Goal: Complete application form

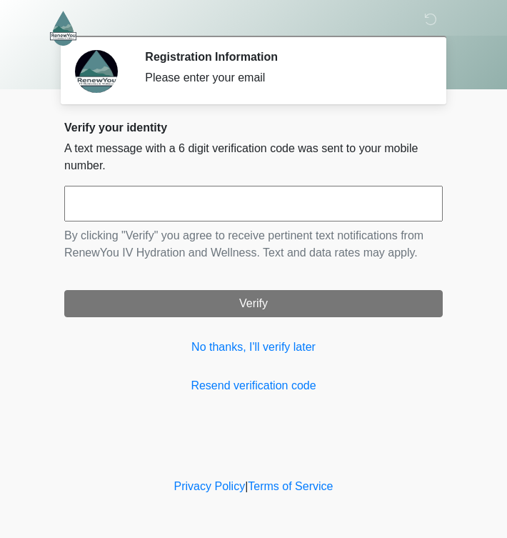
click at [161, 211] on input "text" at bounding box center [253, 204] width 378 height 36
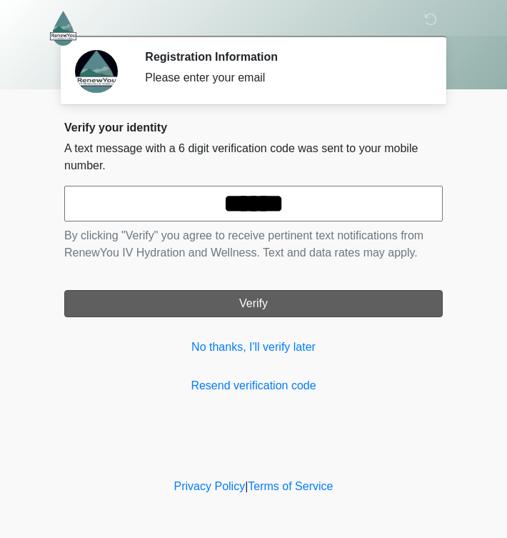
type input "******"
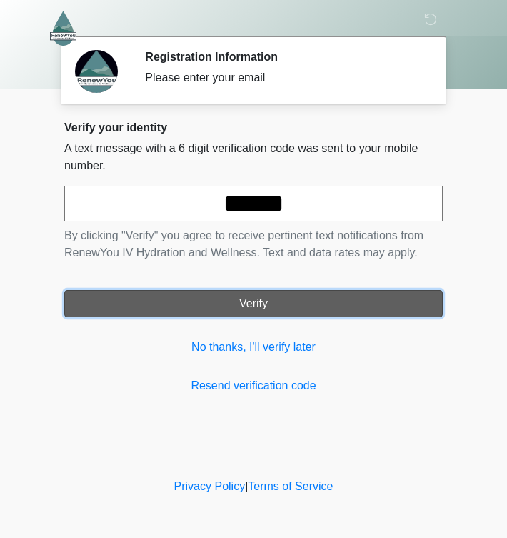
click at [203, 306] on button "Verify" at bounding box center [253, 303] width 378 height 27
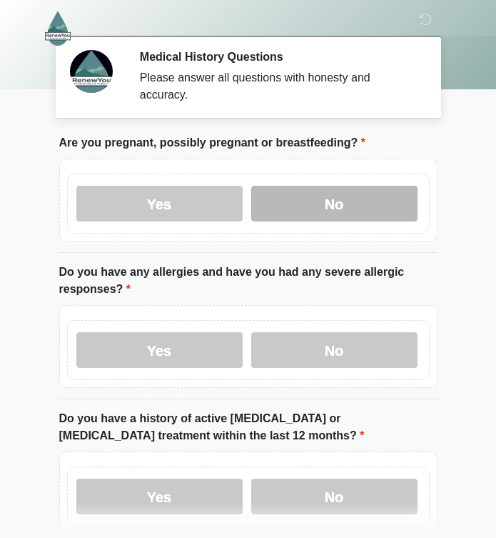
click at [356, 186] on label "No" at bounding box center [334, 204] width 166 height 36
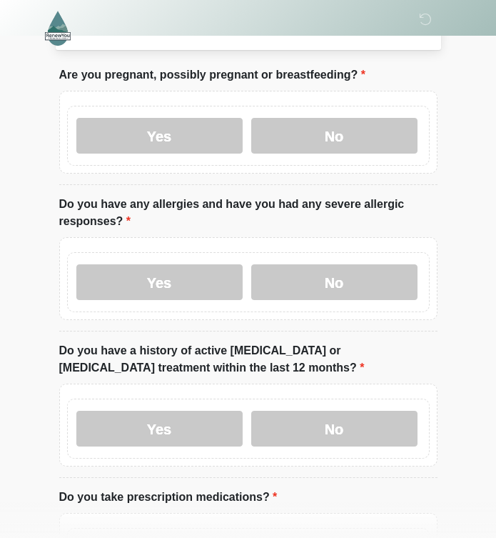
scroll to position [69, 0]
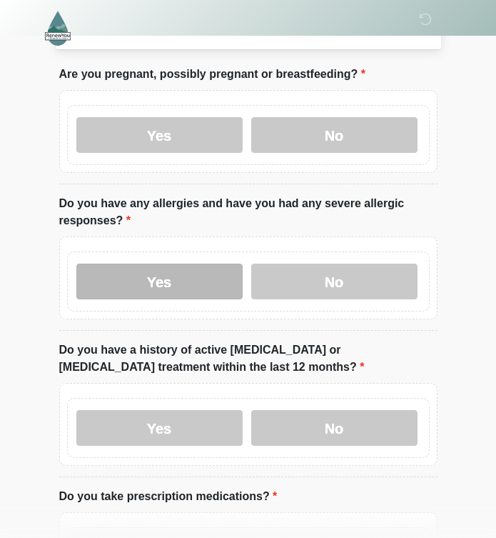
click at [191, 266] on label "Yes" at bounding box center [159, 281] width 166 height 36
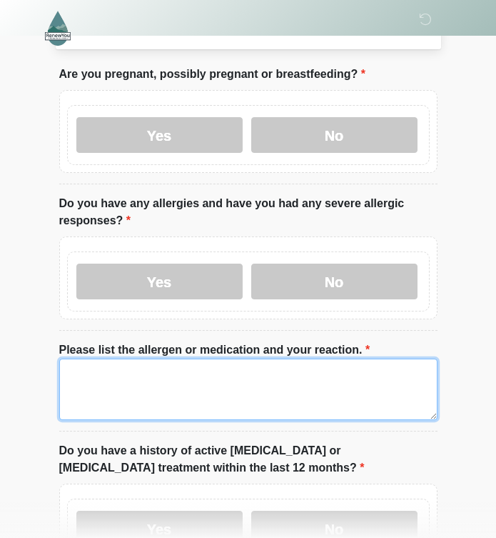
click at [154, 376] on textarea "Please list the allergen or medication and your reaction." at bounding box center [248, 388] width 378 height 61
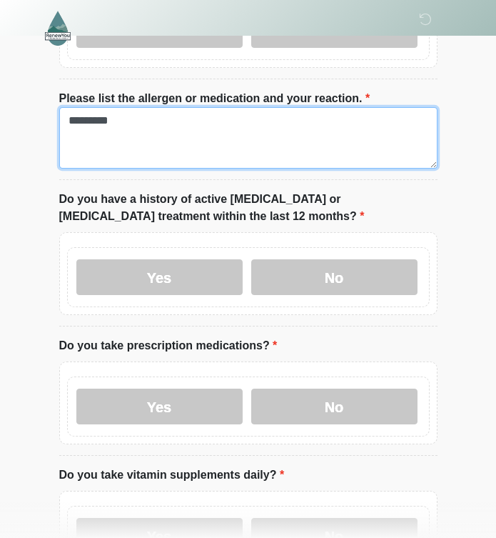
scroll to position [321, 0]
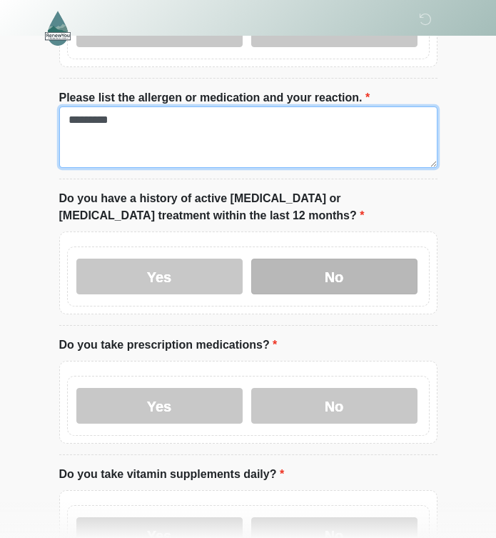
type textarea "*********"
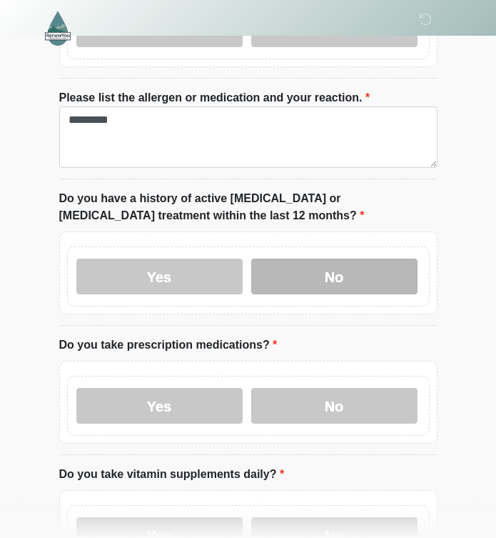
click at [333, 258] on label "No" at bounding box center [334, 276] width 166 height 36
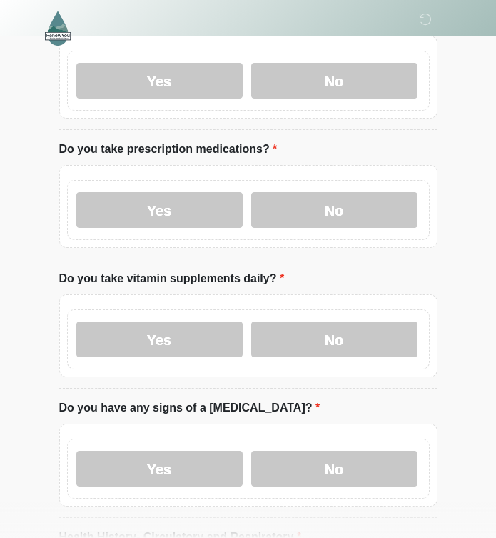
scroll to position [520, 0]
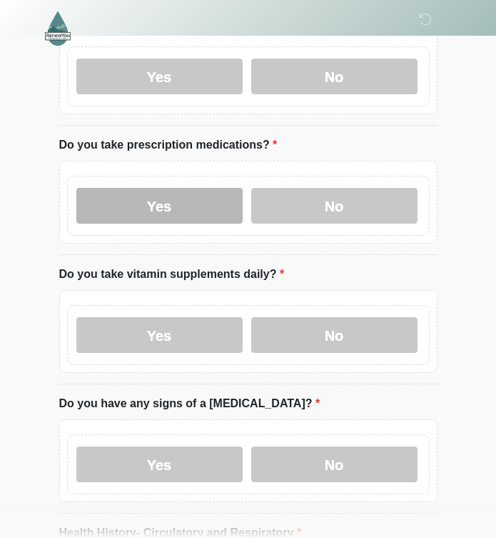
click at [163, 192] on label "Yes" at bounding box center [159, 206] width 166 height 36
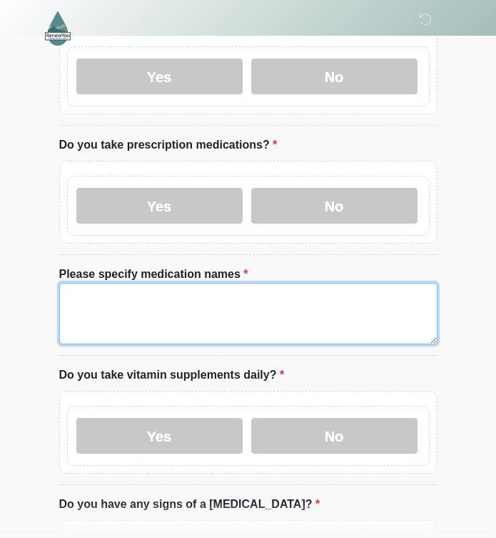
click at [137, 295] on textarea "Please specify medication names" at bounding box center [248, 313] width 378 height 61
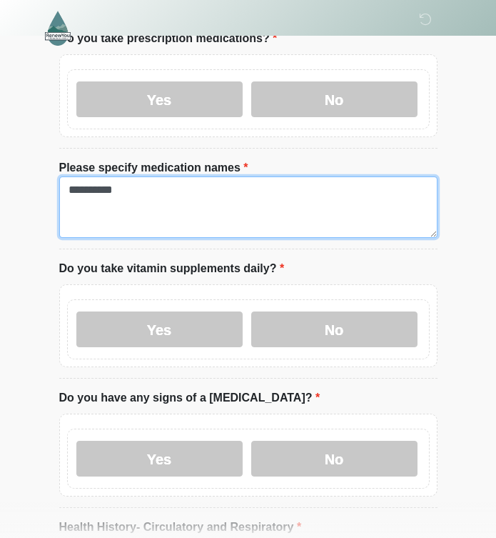
scroll to position [627, 0]
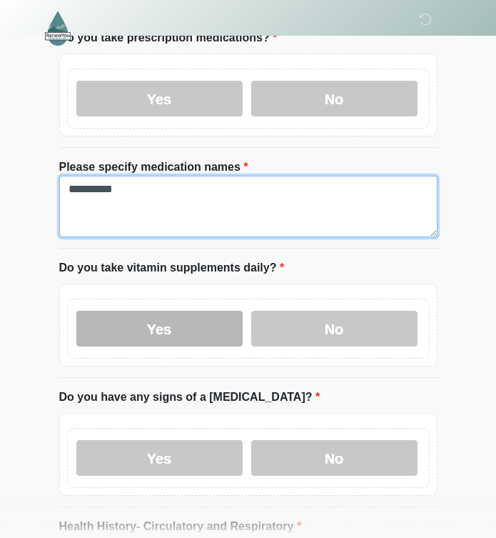
type textarea "**********"
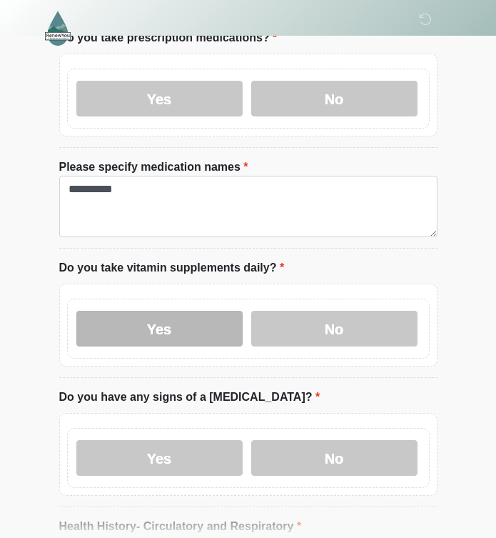
click at [151, 318] on label "Yes" at bounding box center [159, 329] width 166 height 36
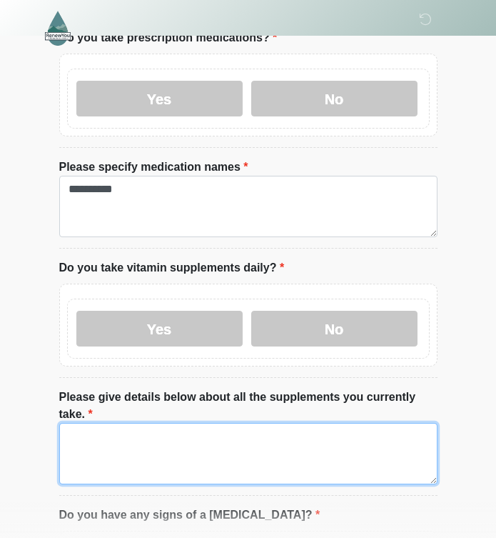
click at [74, 423] on textarea "Please give details below about all the supplements you currently take." at bounding box center [248, 453] width 378 height 61
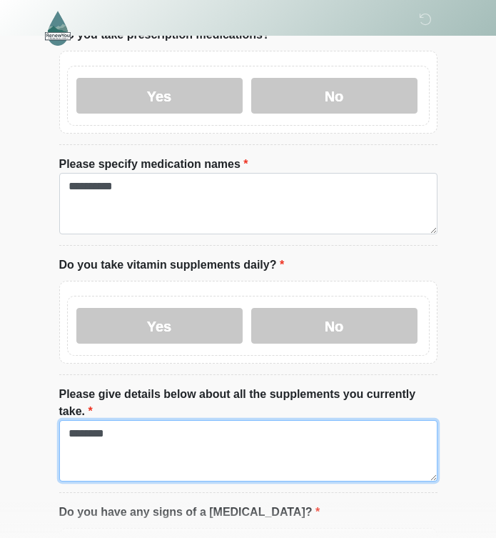
scroll to position [629, 0]
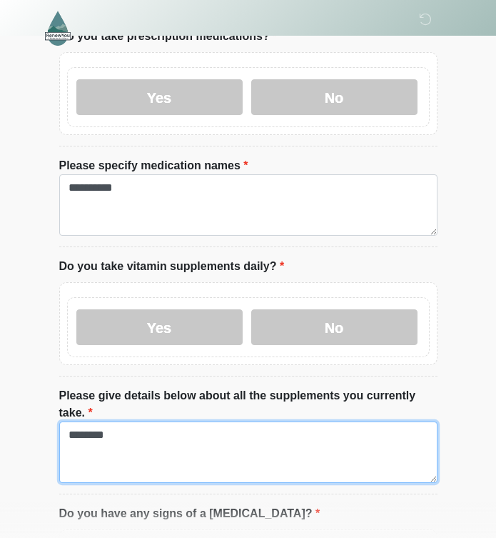
type textarea "********"
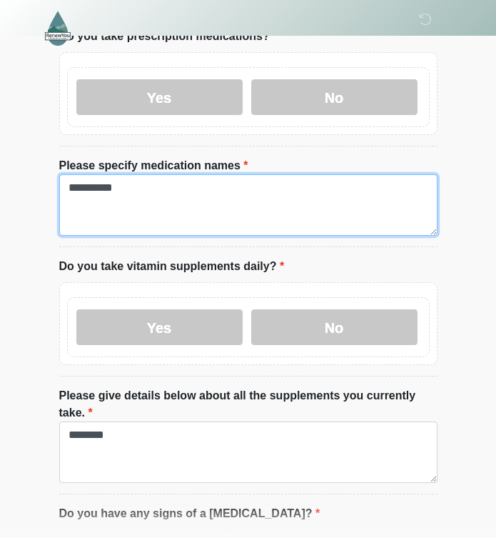
click at [170, 197] on textarea "**********" at bounding box center [248, 204] width 378 height 61
type textarea "*"
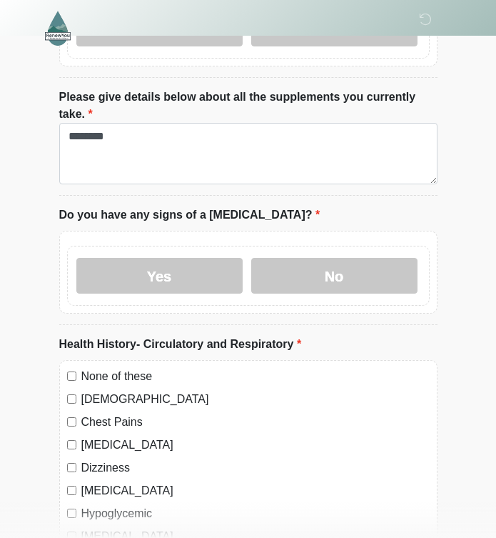
scroll to position [929, 0]
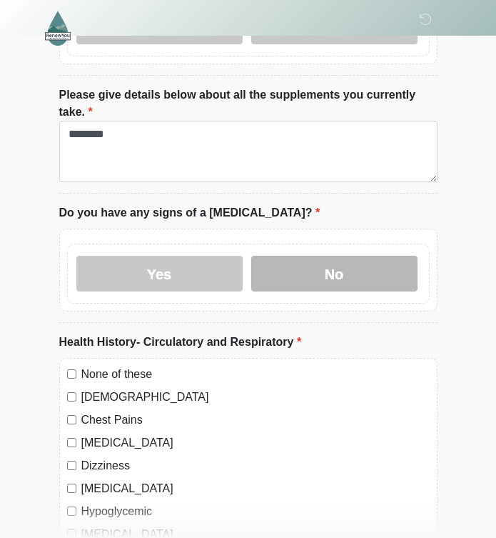
type textarea "*********"
click at [298, 256] on label "No" at bounding box center [334, 274] width 166 height 36
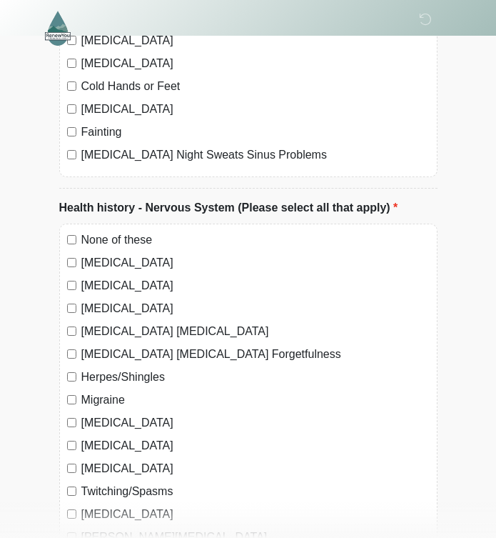
scroll to position [1582, 0]
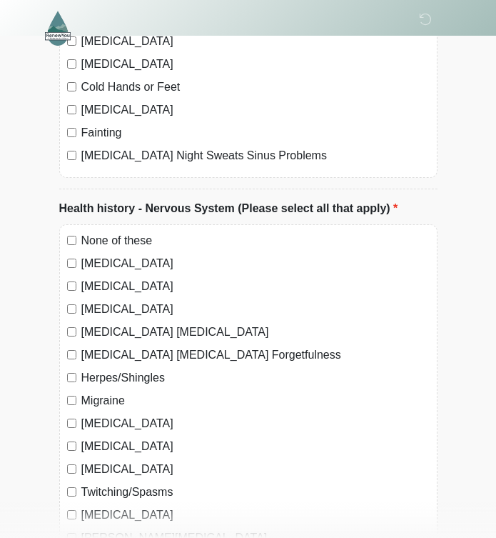
click at [81, 232] on div "None of these" at bounding box center [248, 240] width 363 height 17
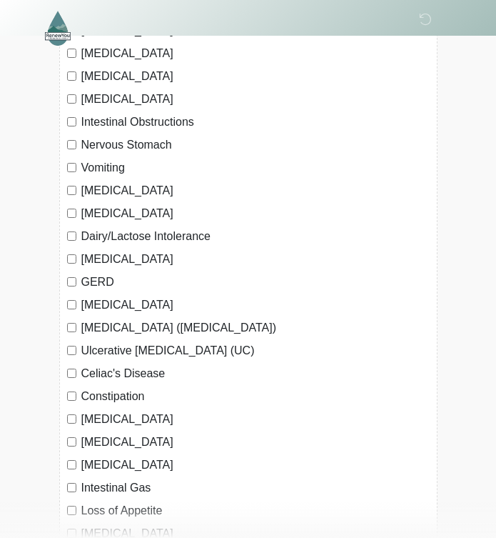
scroll to position [2426, 0]
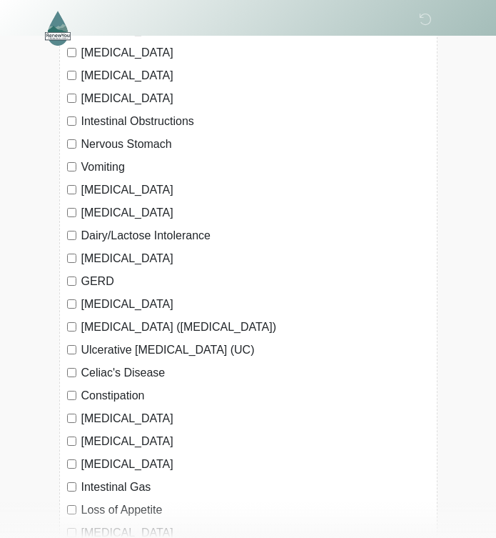
click at [76, 387] on div "Constipation" at bounding box center [248, 395] width 363 height 17
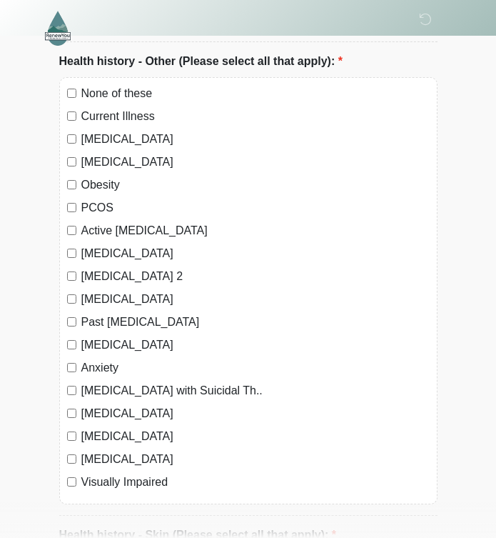
scroll to position [3309, 0]
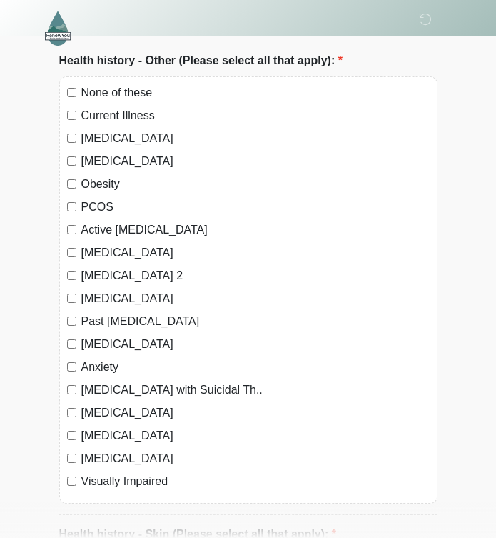
click at [94, 358] on label "Anxiety" at bounding box center [255, 366] width 348 height 17
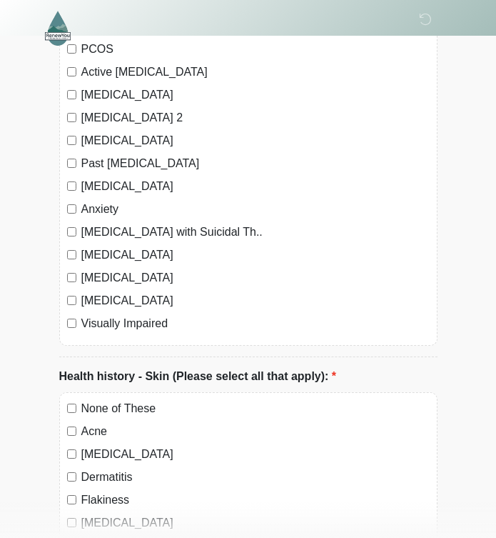
scroll to position [3468, 0]
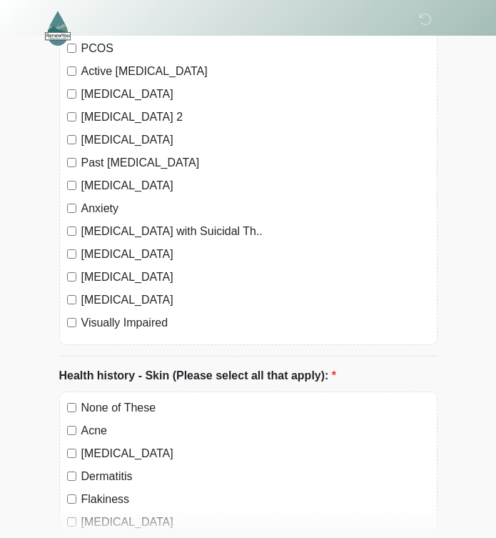
click at [99, 399] on label "None of These" at bounding box center [255, 407] width 348 height 17
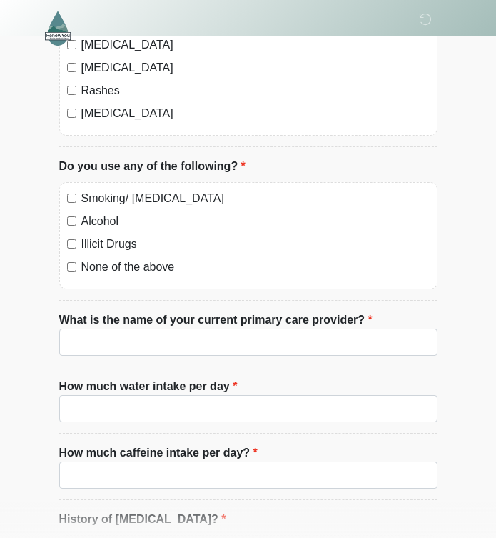
scroll to position [4128, 0]
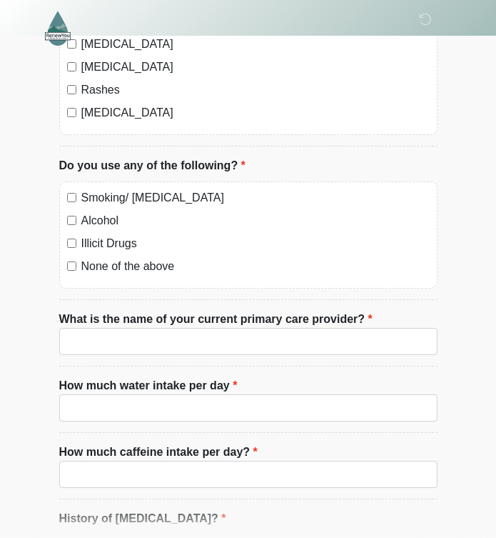
click at [76, 212] on div "Alcohol" at bounding box center [248, 220] width 363 height 17
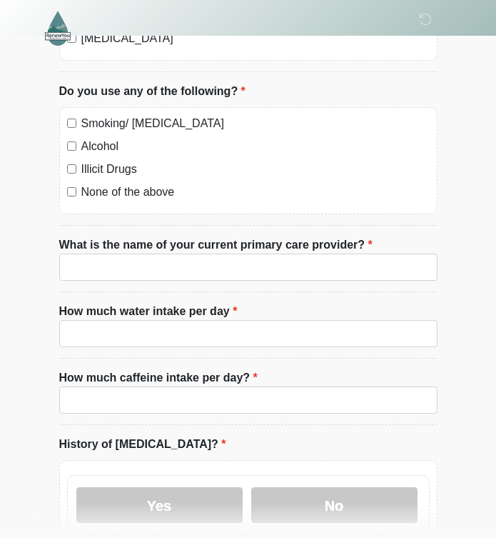
scroll to position [4204, 0]
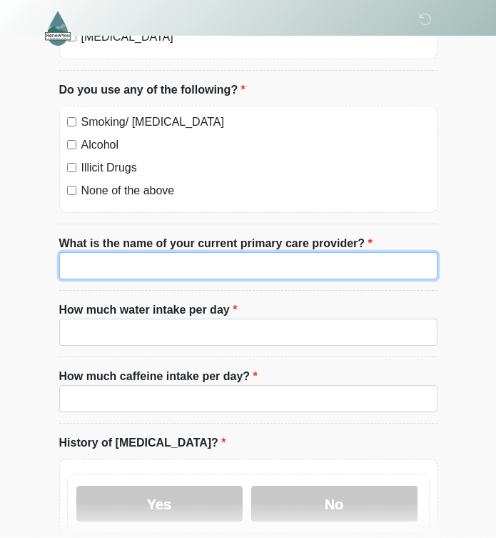
click at [122, 252] on input "What is the name of your current primary care provider?" at bounding box center [248, 265] width 378 height 27
type input "**********"
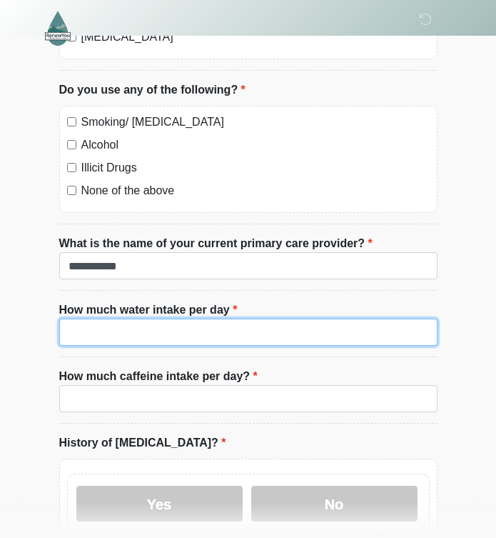
click at [113, 318] on input "How much water intake per day" at bounding box center [248, 331] width 378 height 27
type input "****"
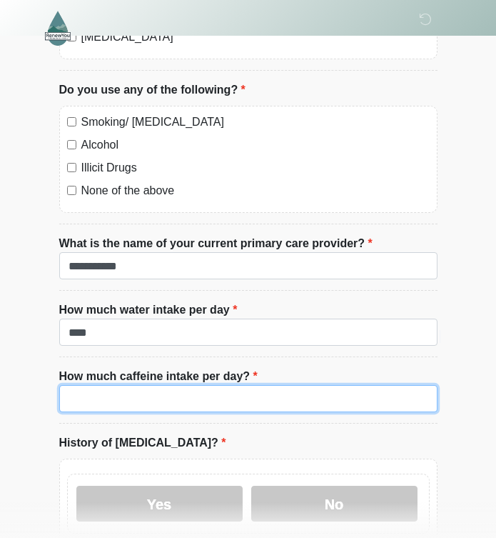
click at [117, 385] on input "How much caffeine intake per day?" at bounding box center [248, 398] width 378 height 27
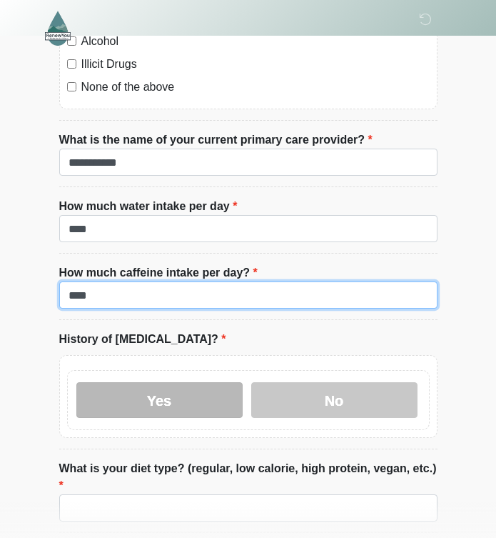
scroll to position [4308, 0]
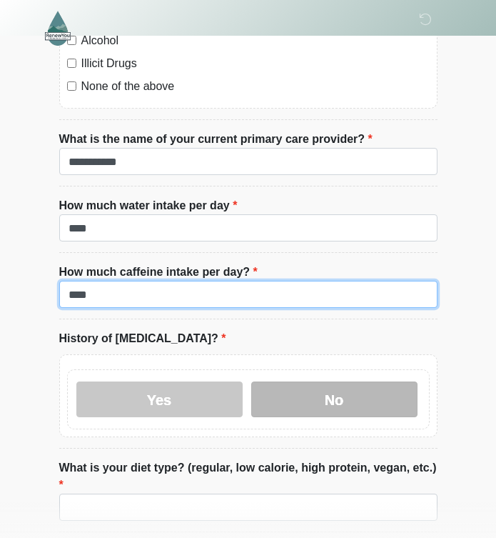
type input "****"
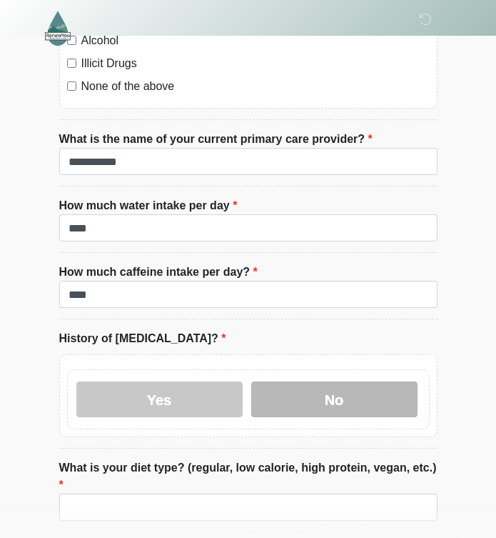
click at [326, 381] on label "No" at bounding box center [334, 399] width 166 height 36
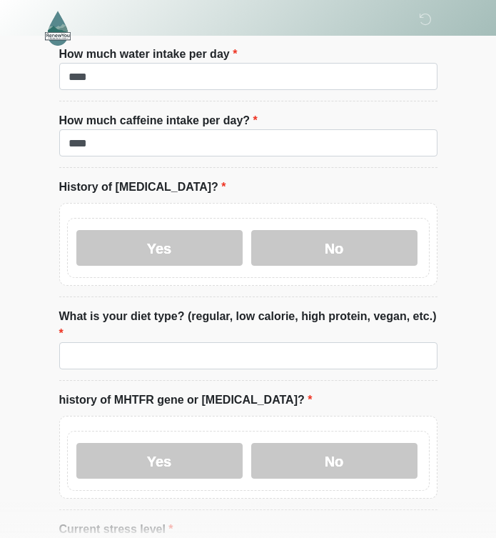
scroll to position [4461, 0]
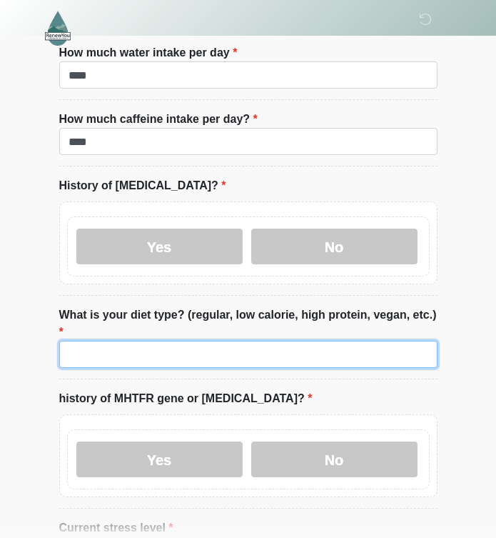
click at [144, 341] on input "What is your diet type? (regular, low calorie, high protein, vegan, etc.)" at bounding box center [248, 354] width 378 height 27
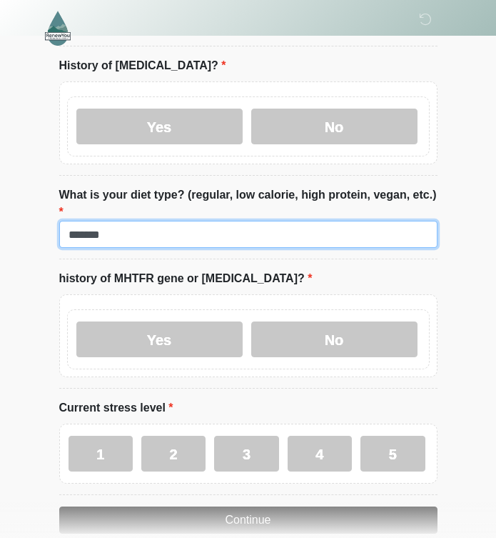
scroll to position [4582, 0]
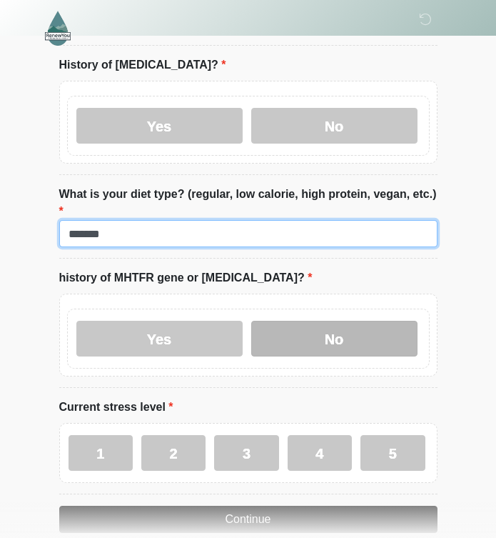
type input "*******"
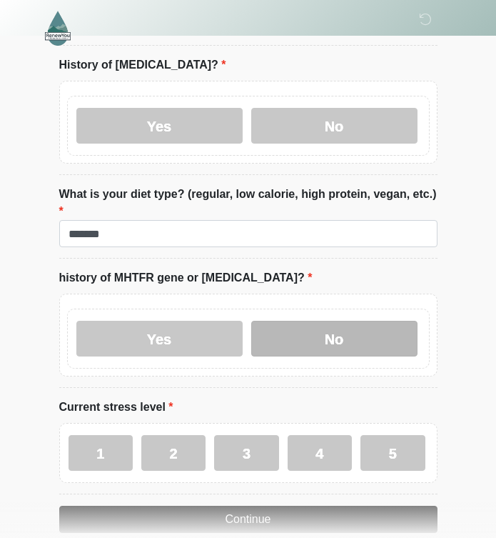
click at [328, 321] on label "No" at bounding box center [334, 339] width 166 height 36
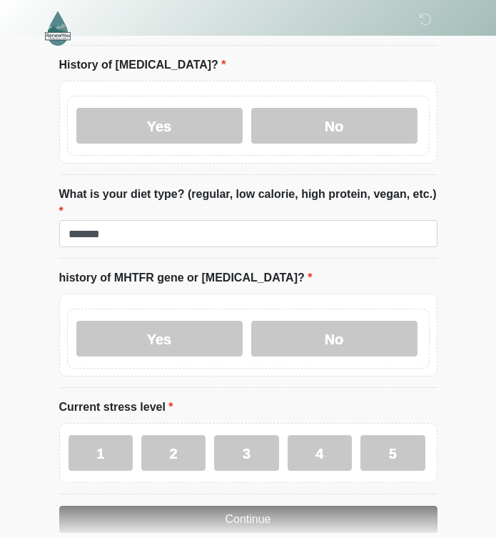
scroll to position [4597, 0]
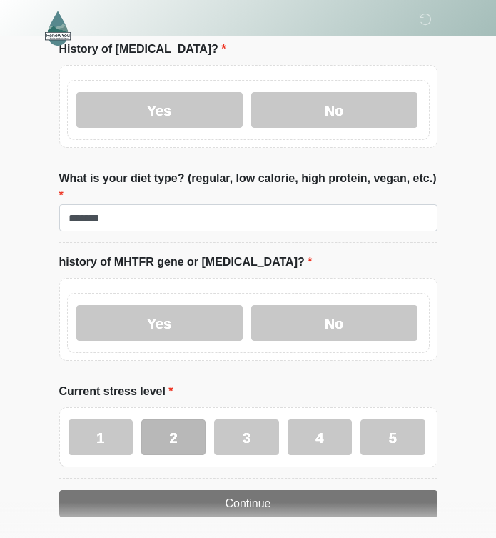
click at [198, 419] on label "2" at bounding box center [173, 437] width 64 height 36
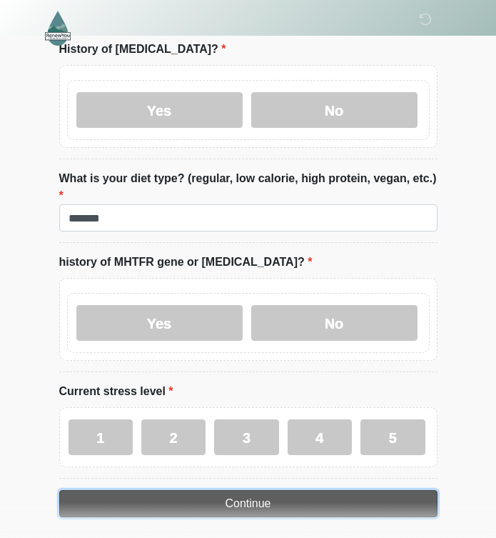
click at [208, 490] on button "Continue" at bounding box center [248, 503] width 378 height 27
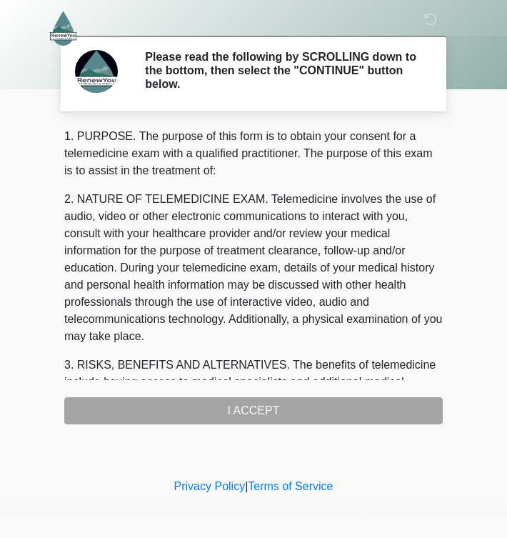
scroll to position [593, 0]
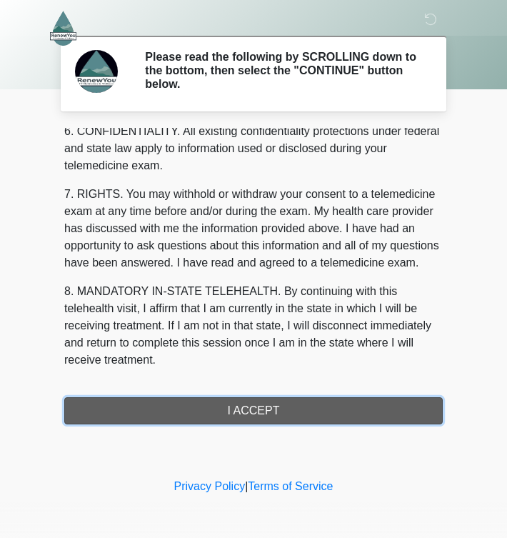
click at [206, 405] on button "I ACCEPT" at bounding box center [253, 410] width 378 height 27
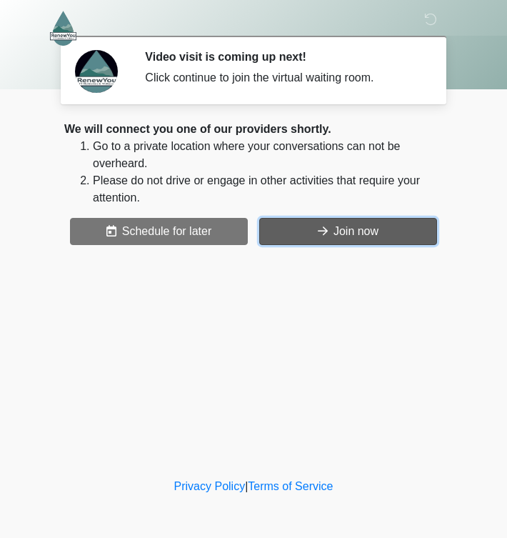
click at [357, 236] on button "Join now" at bounding box center [348, 231] width 178 height 27
